Goal: Task Accomplishment & Management: Complete application form

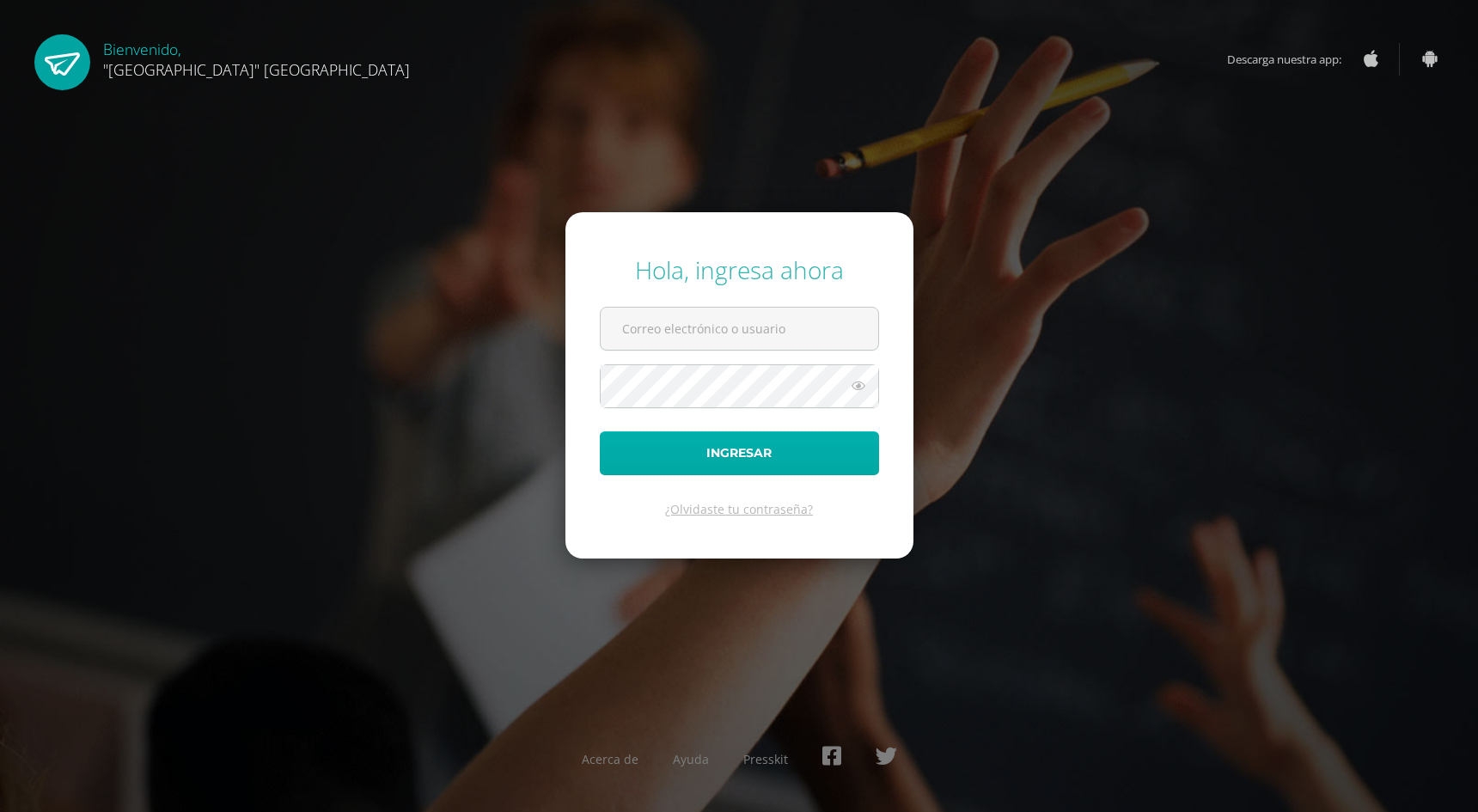
type input "24038@lasallechiquimula.edu.gt"
click at [838, 447] on button "Ingresar" at bounding box center [739, 454] width 279 height 44
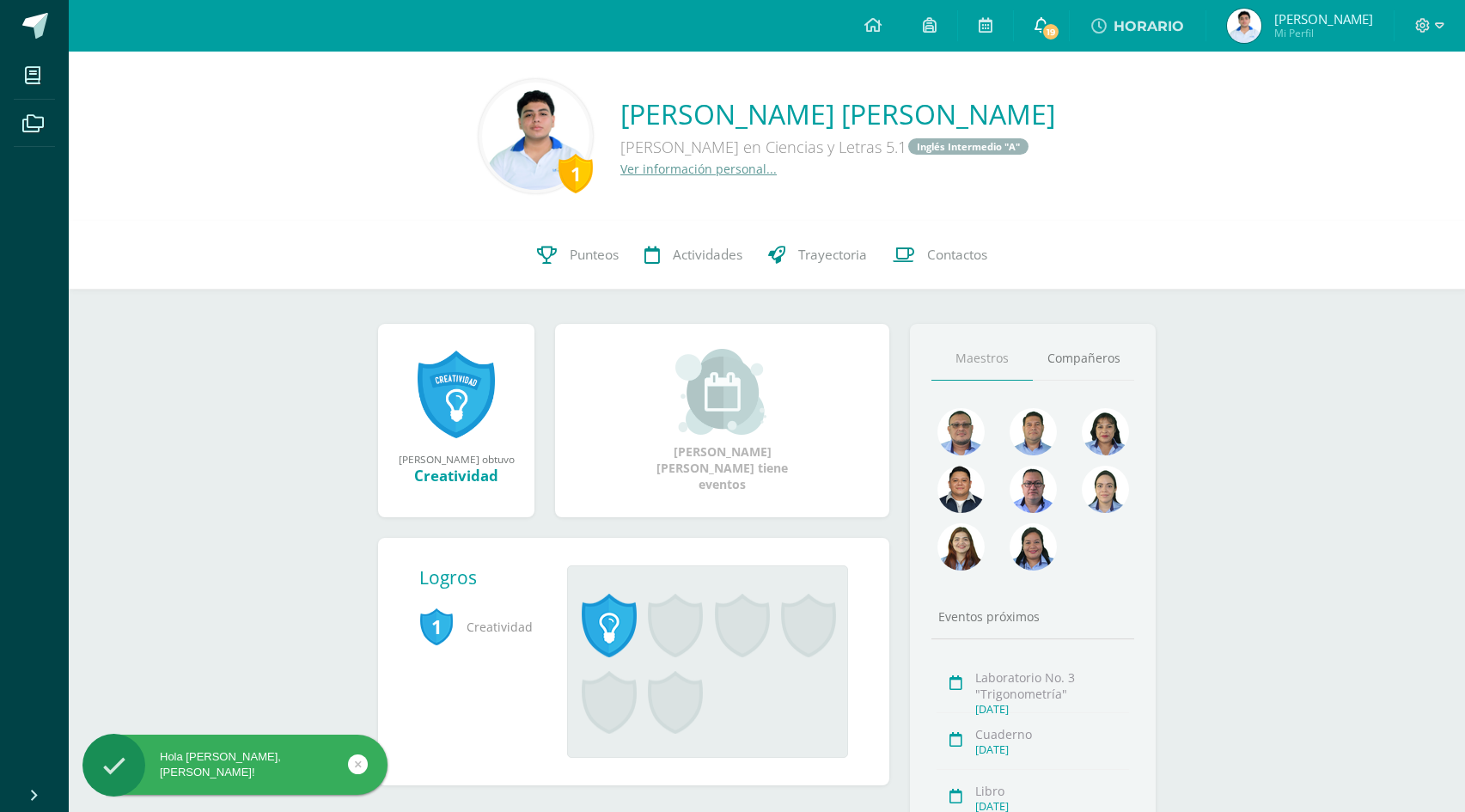
click at [1061, 27] on span "19" at bounding box center [1051, 31] width 19 height 19
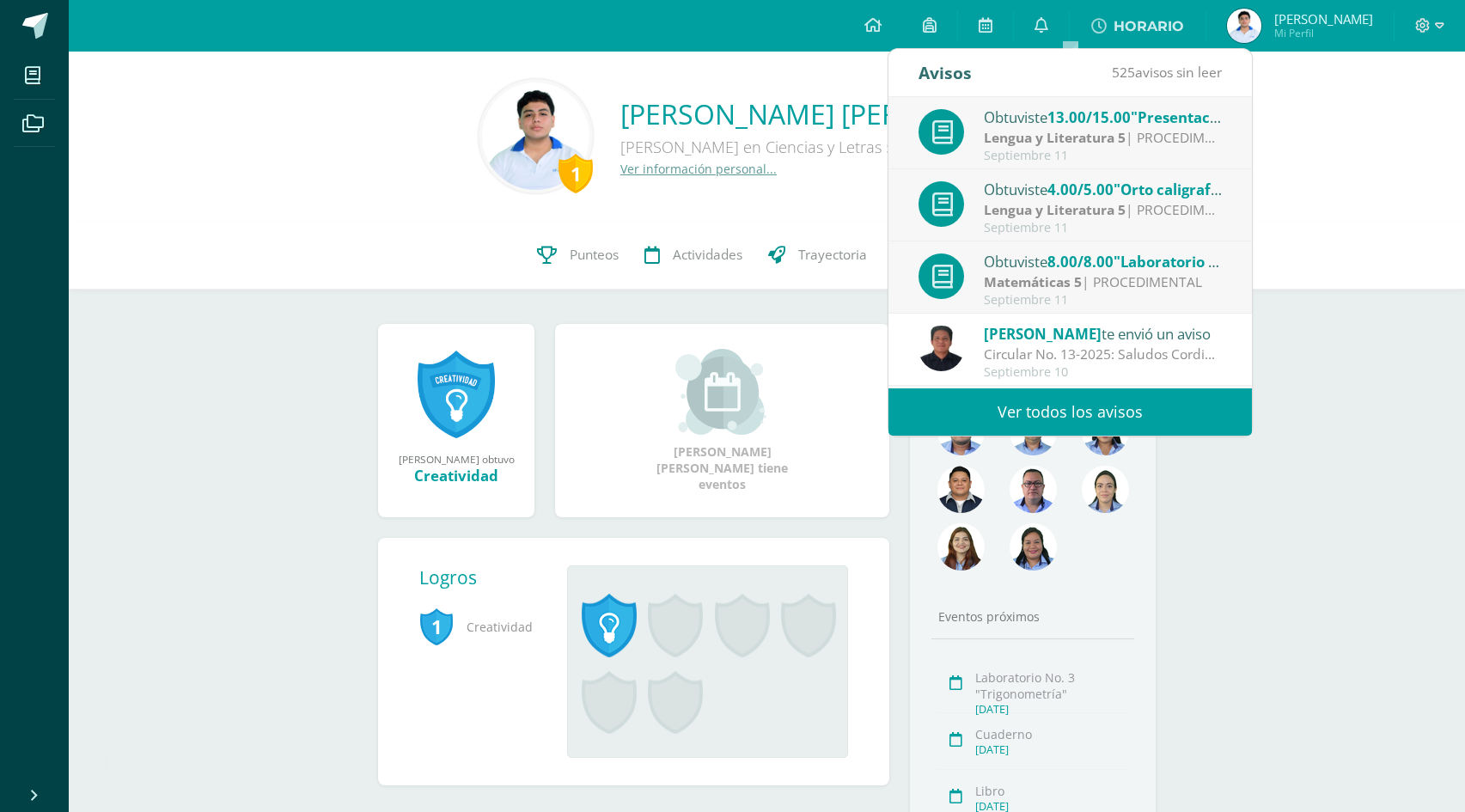
scroll to position [86, 0]
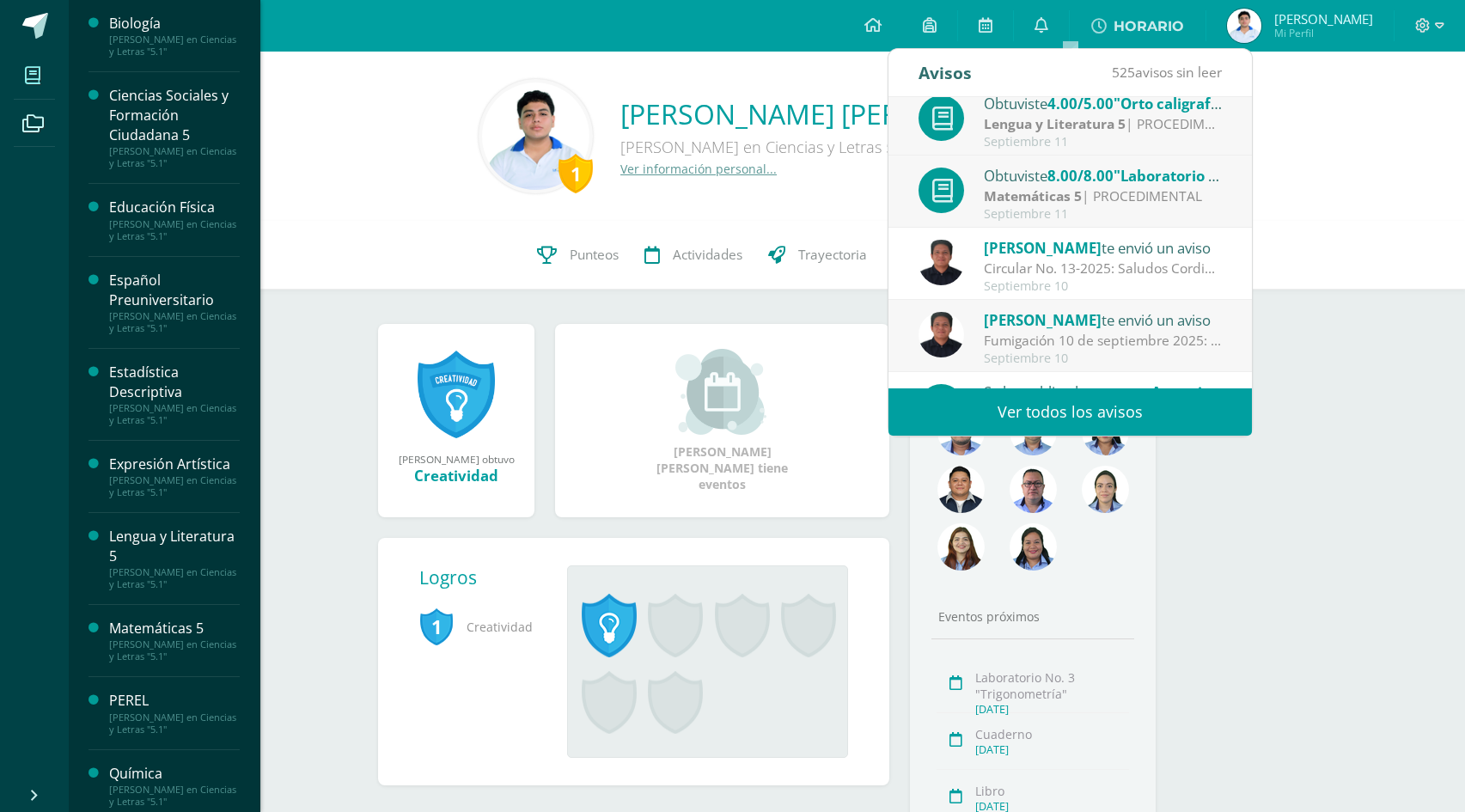
click at [32, 62] on span at bounding box center [33, 75] width 39 height 39
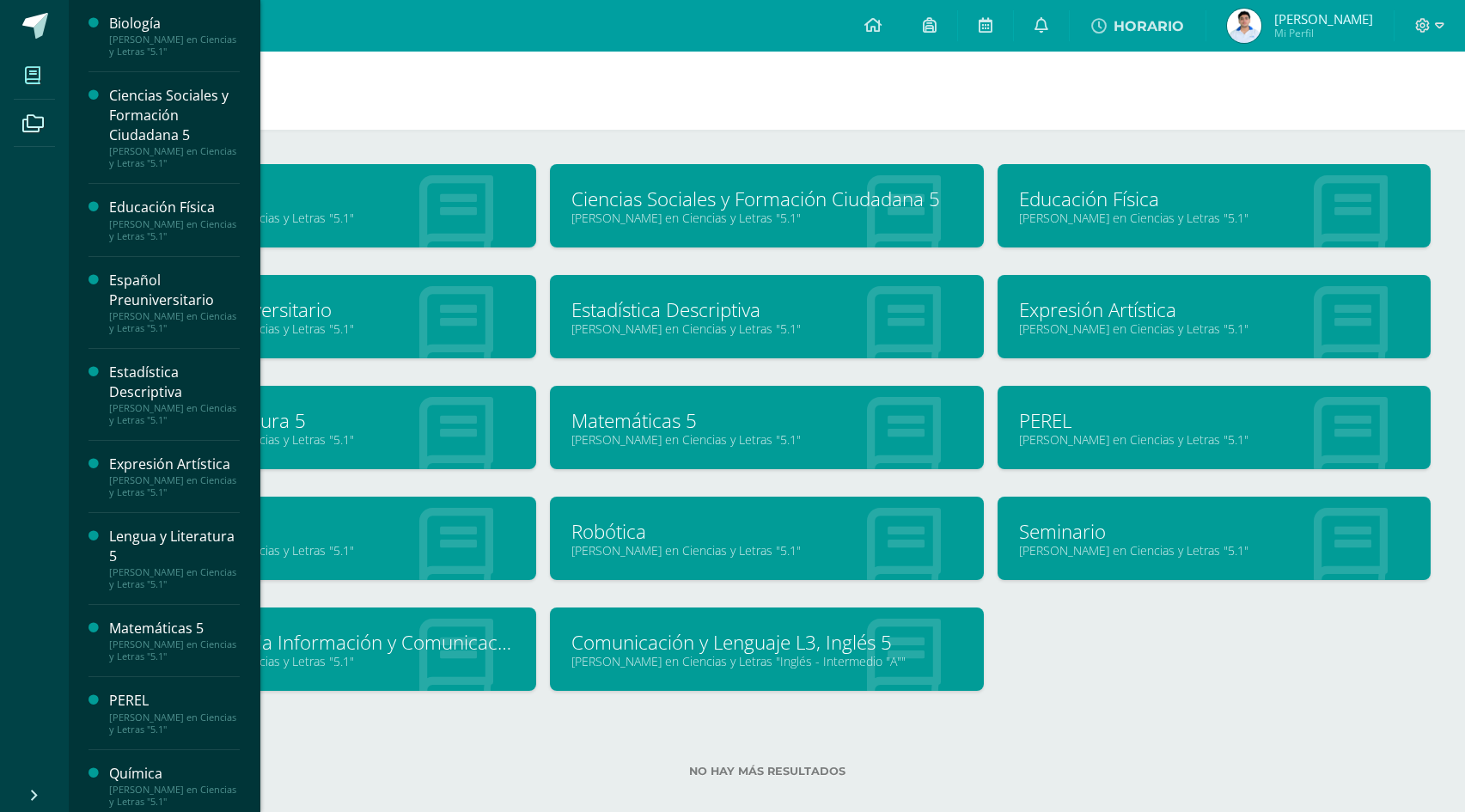
click at [378, 652] on link "Tecnologías de la Información y Comunicación 5" at bounding box center [320, 642] width 390 height 27
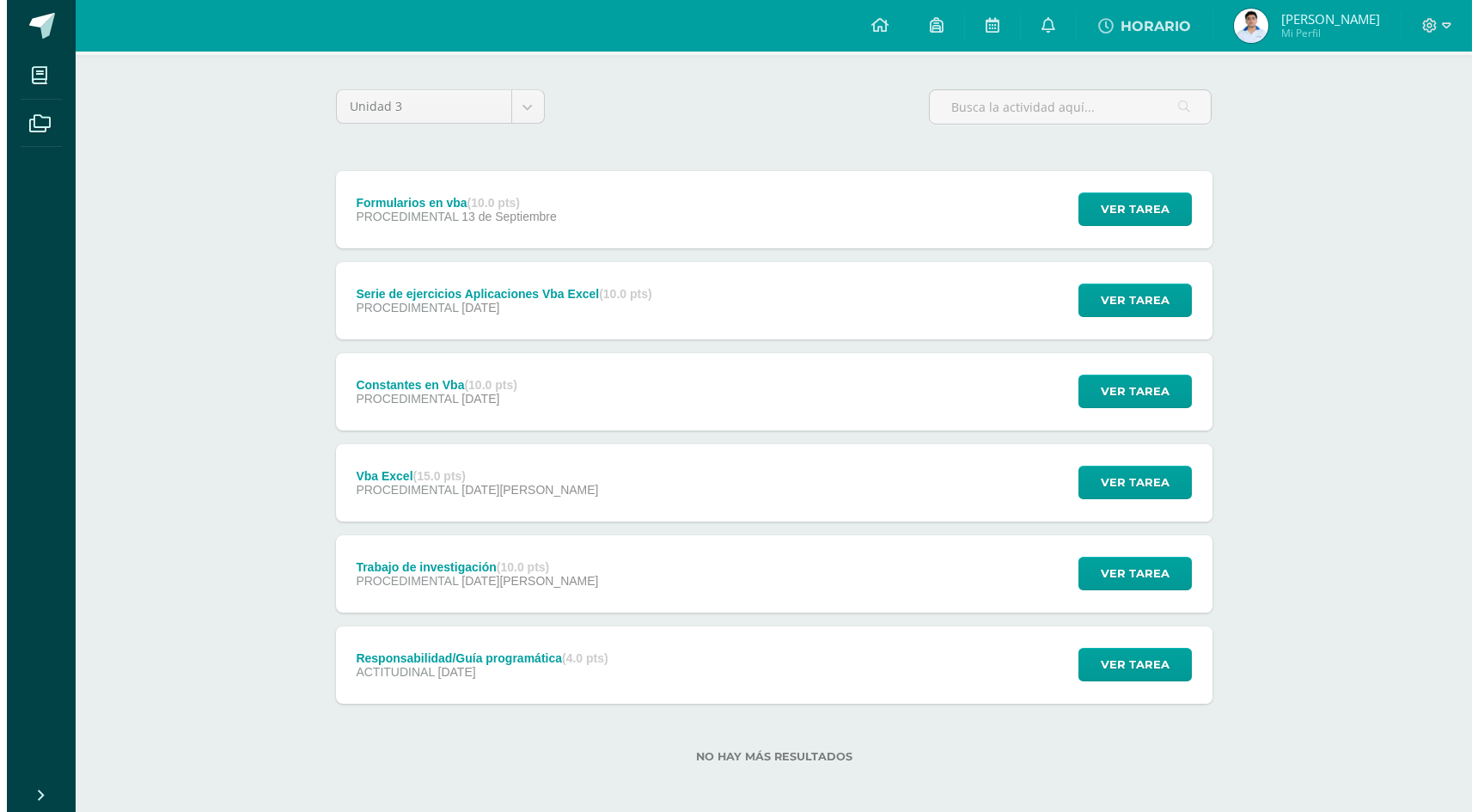
scroll to position [121, 0]
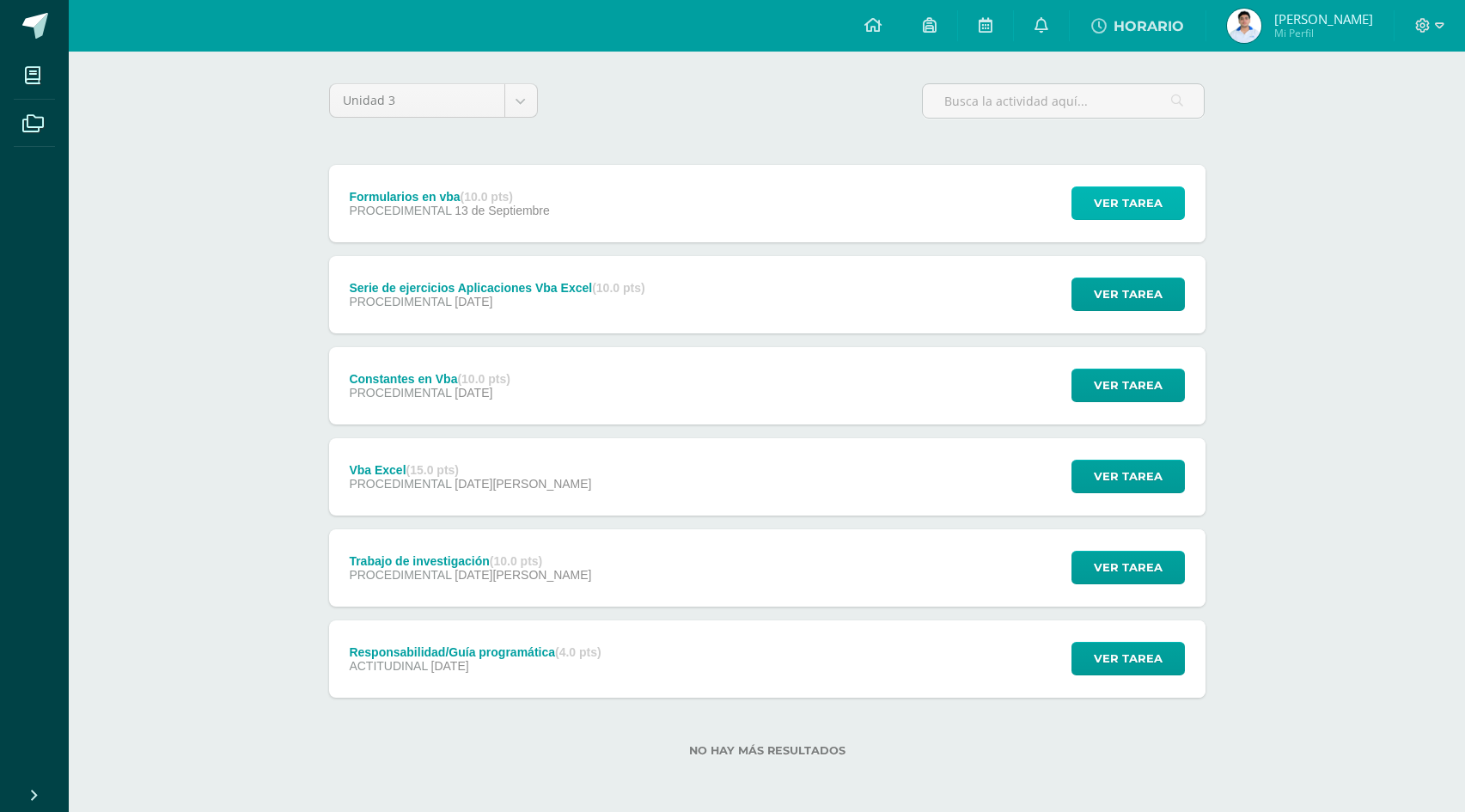
click at [1138, 212] on span "Ver tarea" at bounding box center [1128, 203] width 69 height 32
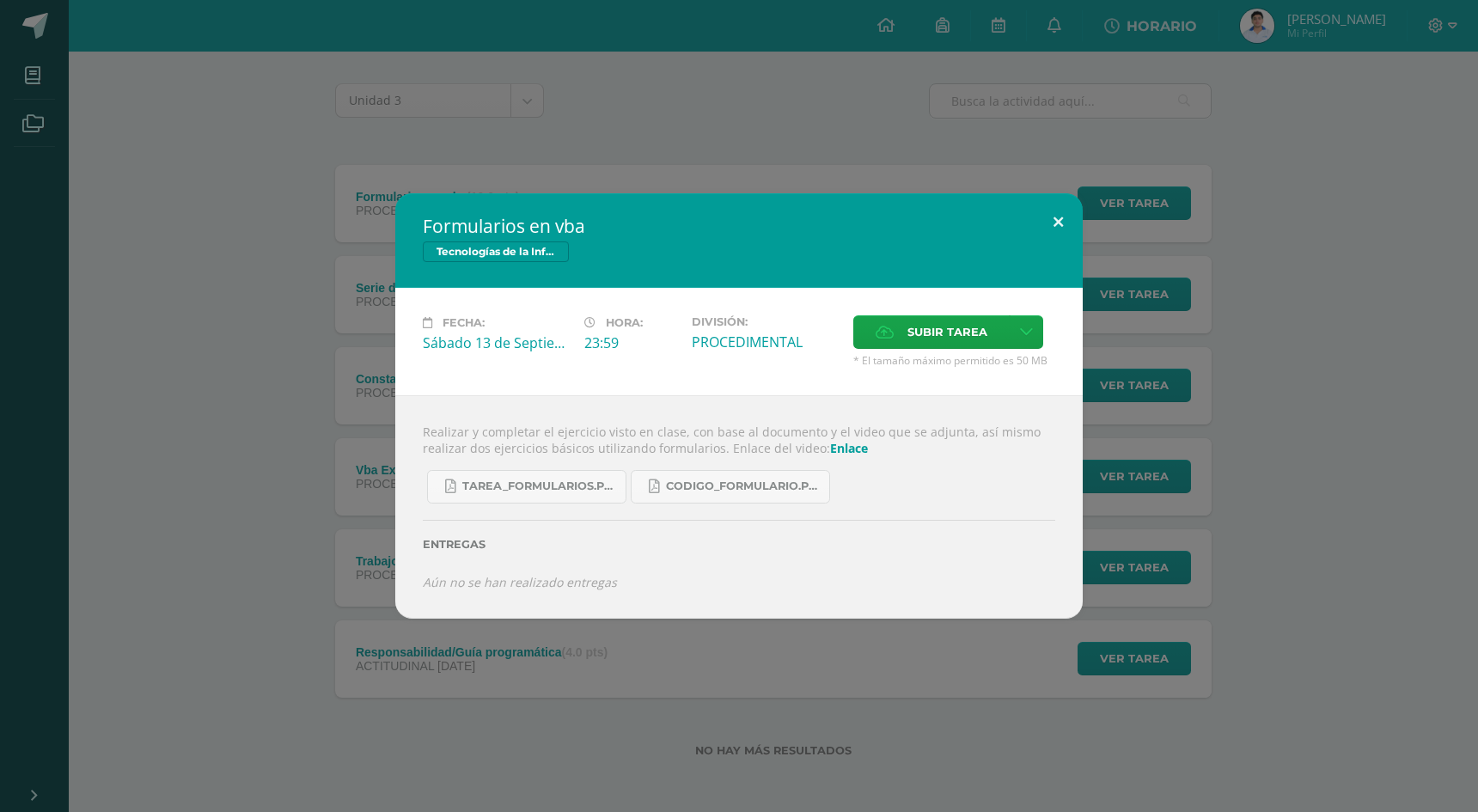
click at [1053, 212] on button at bounding box center [1058, 223] width 49 height 59
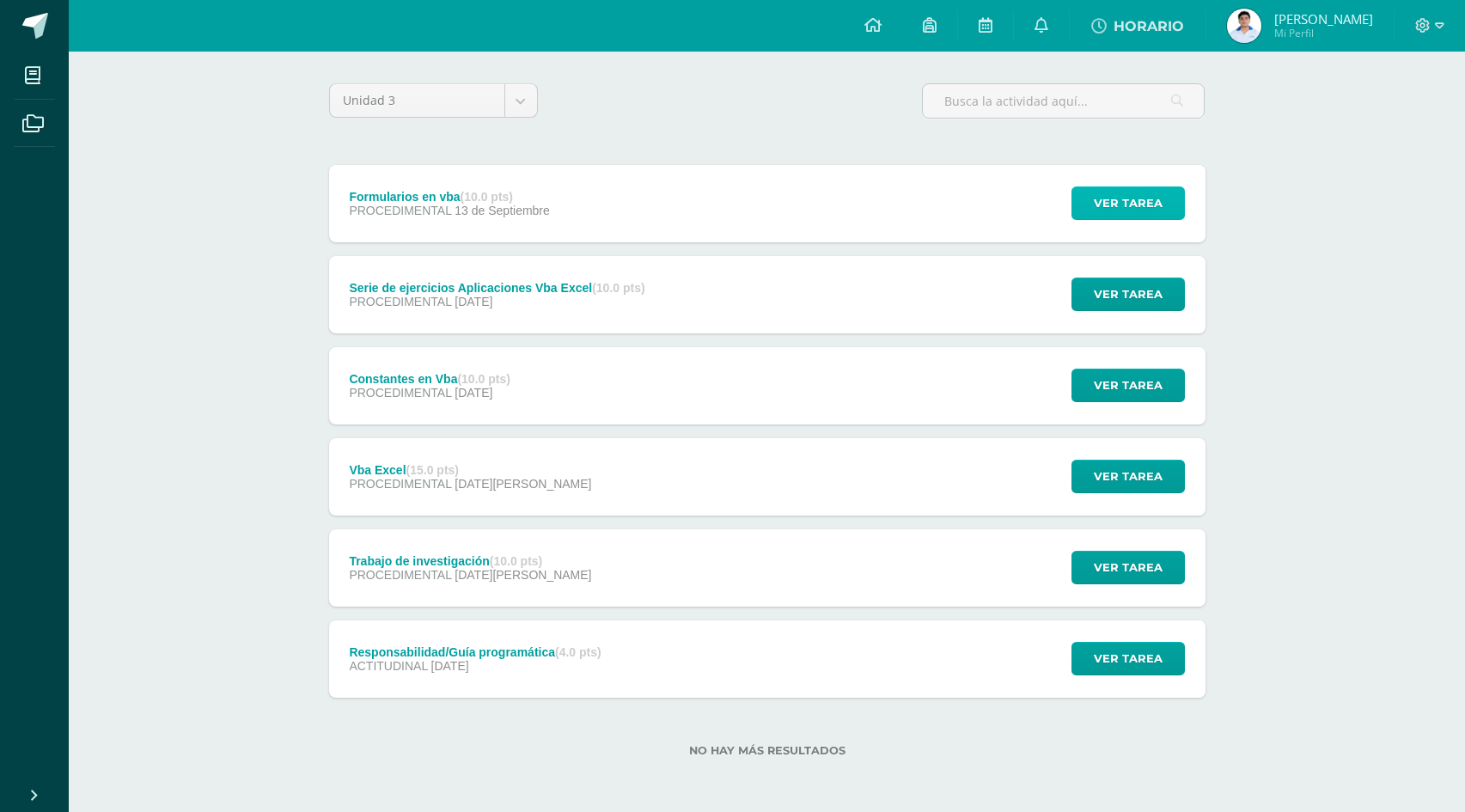
click at [1108, 209] on span "Ver tarea" at bounding box center [1128, 203] width 69 height 32
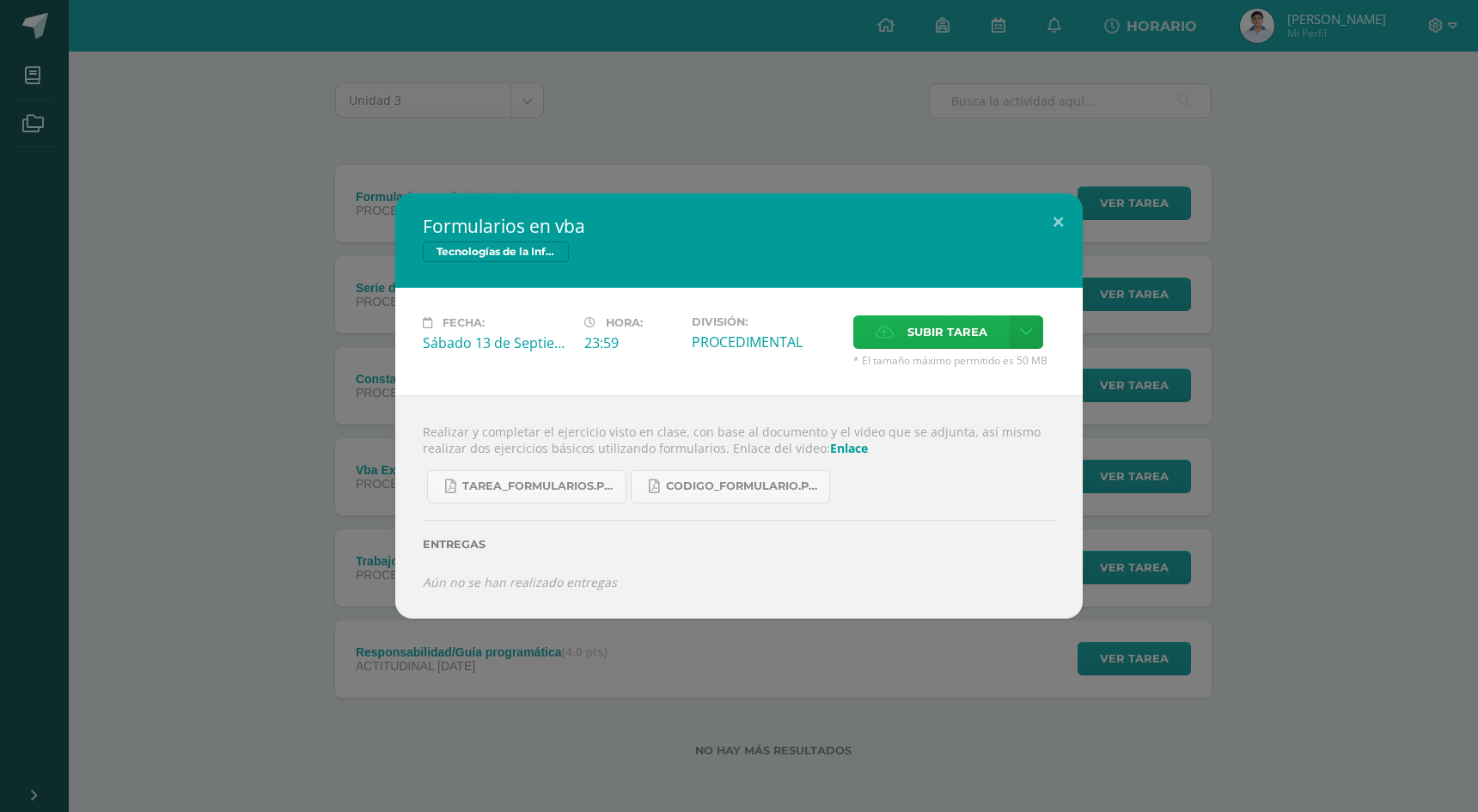
click at [933, 336] on span "Subir tarea" at bounding box center [947, 332] width 80 height 32
click at [0, 0] on input "Subir tarea" at bounding box center [0, 0] width 0 height 0
drag, startPoint x: 1003, startPoint y: 798, endPoint x: 1030, endPoint y: 852, distance: 60.4
click at [1030, 811] on html "Formularios en vba Tecnologías de la Información y Comunicación 5 Fecha: Sábado…" at bounding box center [739, 345] width 1478 height 933
click at [908, 355] on span "* El tamaño máximo permitido es 50 MB" at bounding box center [954, 361] width 202 height 15
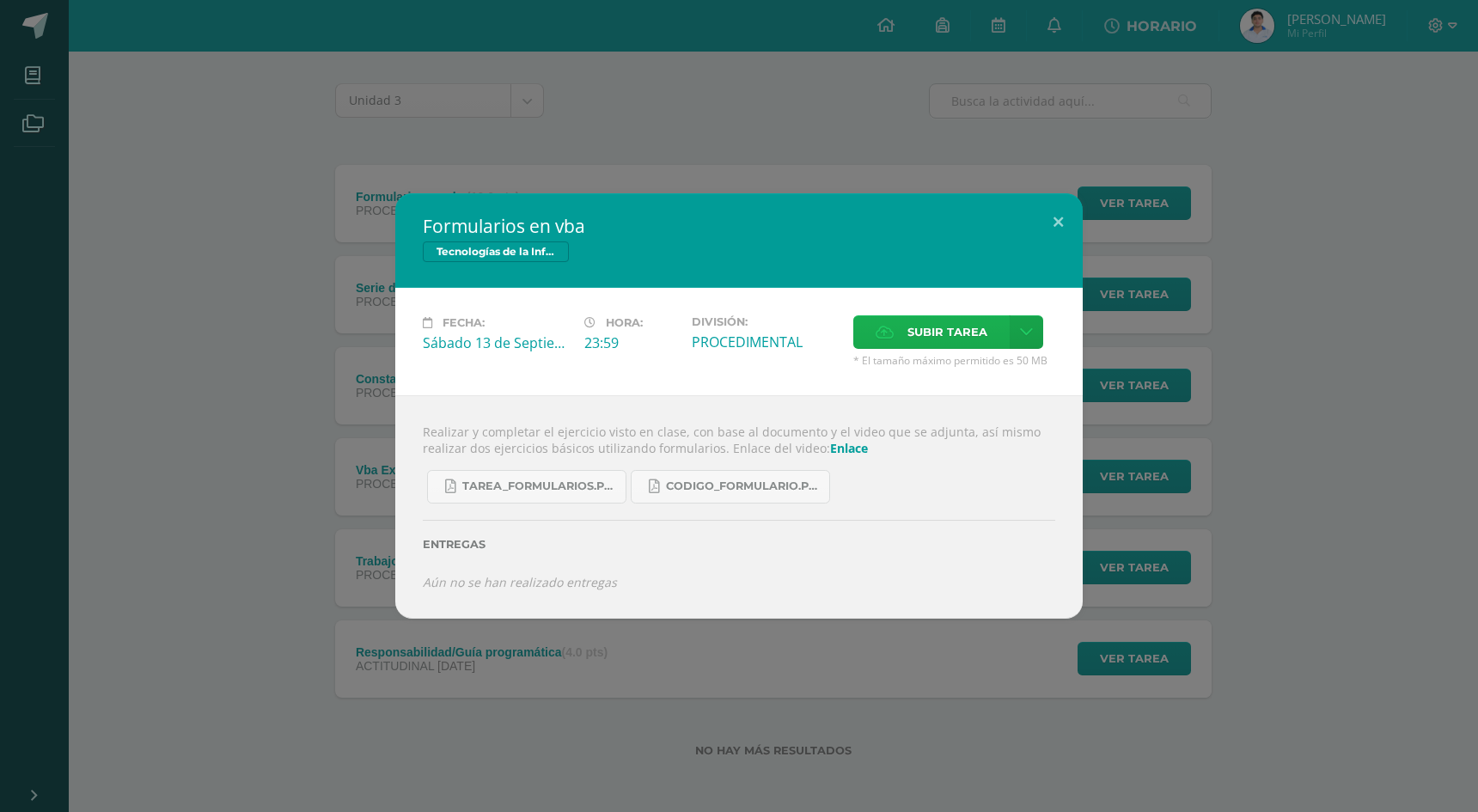
click at [908, 334] on span "Subir tarea" at bounding box center [947, 332] width 80 height 32
click at [0, 0] on input "Subir tarea" at bounding box center [0, 0] width 0 height 0
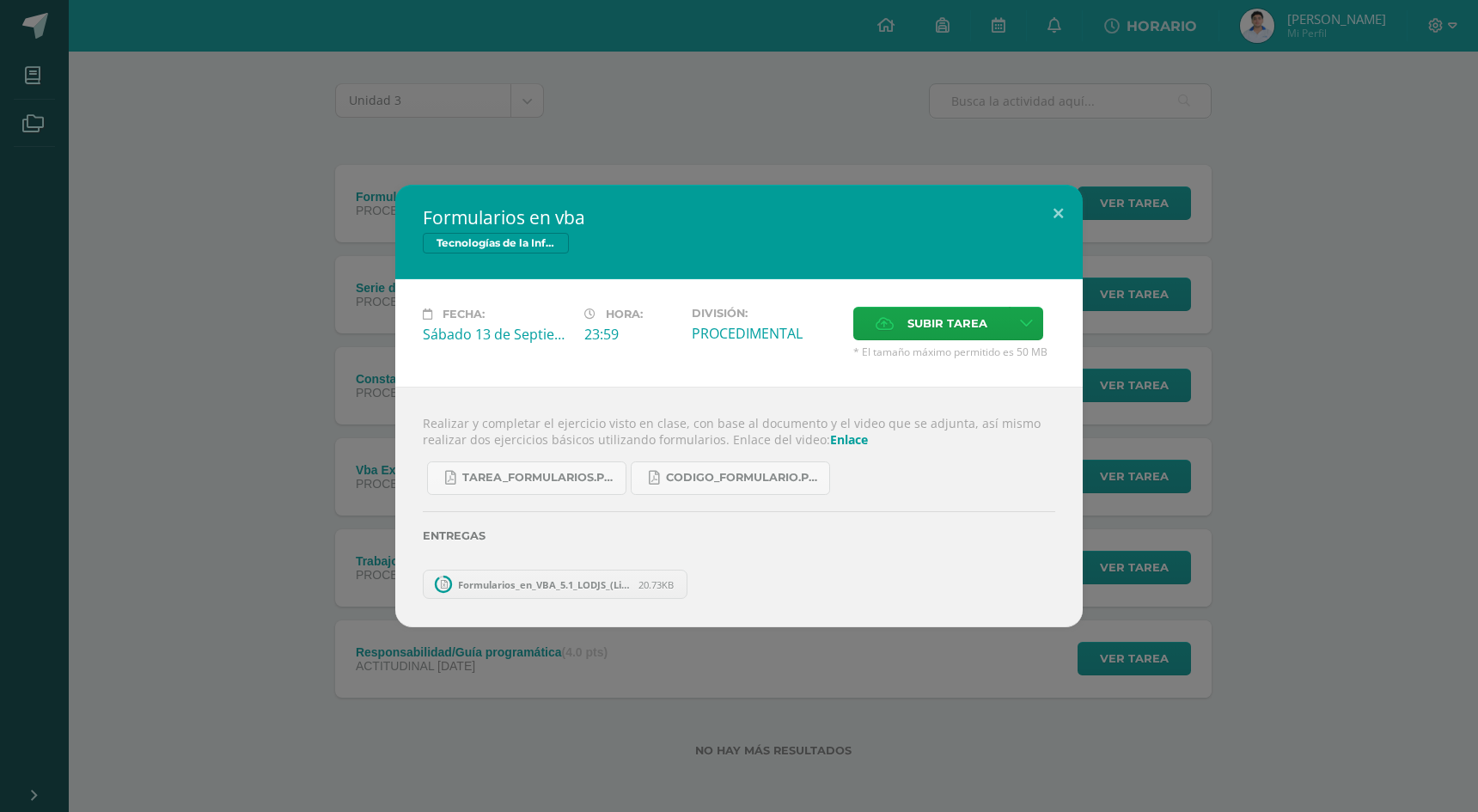
scroll to position [30, 0]
